Goal: Transaction & Acquisition: Purchase product/service

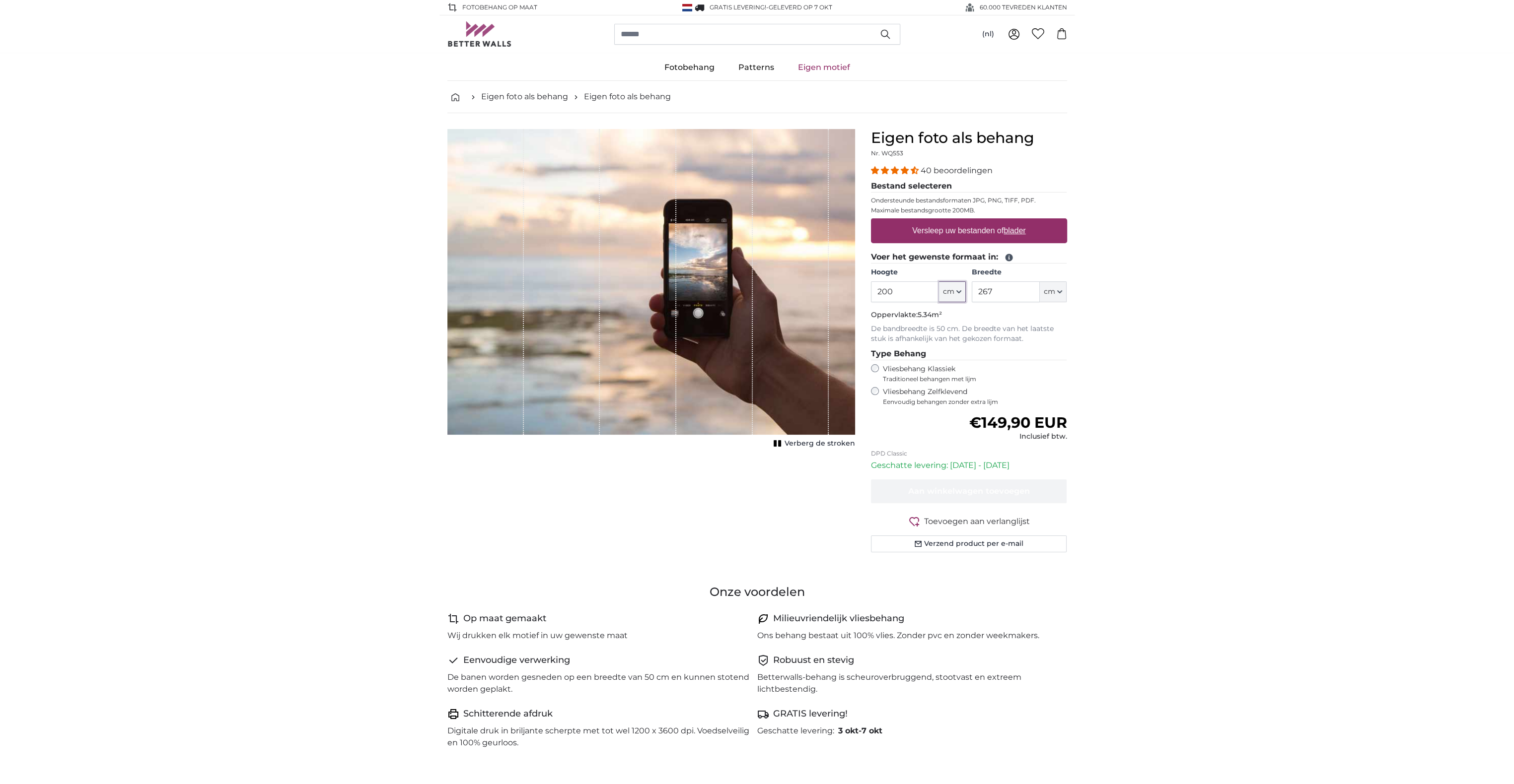
click at [957, 291] on icon "button" at bounding box center [959, 291] width 4 height 2
drag, startPoint x: 914, startPoint y: 288, endPoint x: 824, endPoint y: 287, distance: 90.0
click at [827, 287] on product-detail "Annuleren Afbeelding bijsnijden Verberg de stroken Eigen foto als behang Nr. WQ…" at bounding box center [757, 344] width 635 height 463
type input "230"
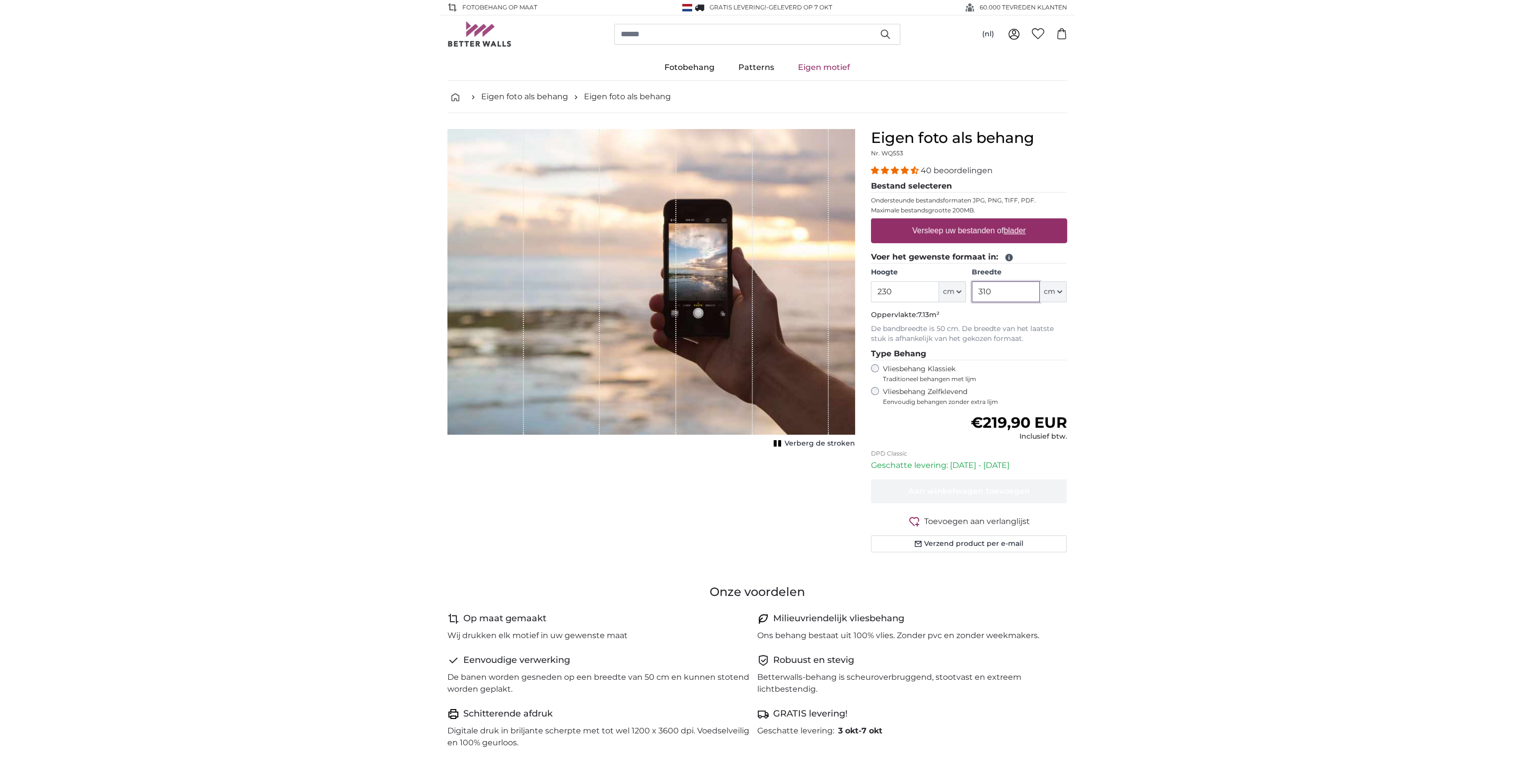
type input "310"
